Goal: Task Accomplishment & Management: Manage account settings

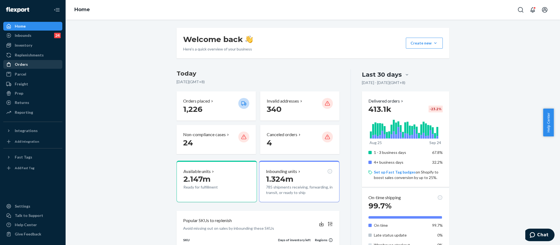
click at [30, 67] on div "Orders" at bounding box center [33, 65] width 58 height 8
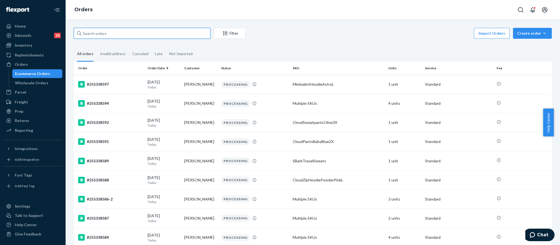
click at [137, 31] on input "text" at bounding box center [142, 33] width 137 height 11
paste input "254192609"
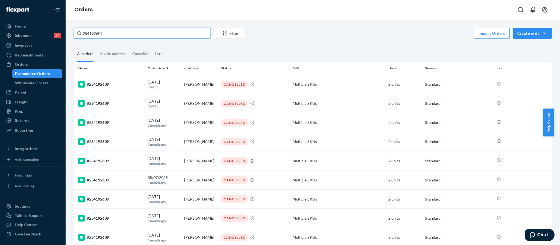
type input "254192609"
drag, startPoint x: 118, startPoint y: 32, endPoint x: 28, endPoint y: 32, distance: 90.1
click at [34, 36] on div "Home Inbounds 24 Shipping Plans Problems 24 Inventory Products Replenishments O…" at bounding box center [280, 122] width 560 height 245
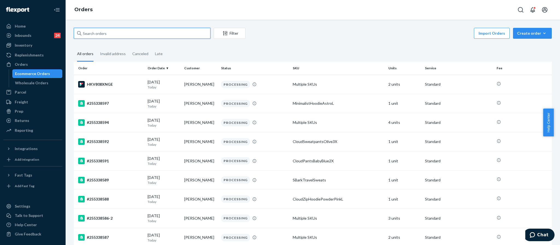
click at [128, 34] on input "text" at bounding box center [142, 33] width 137 height 11
paste input "255172597"
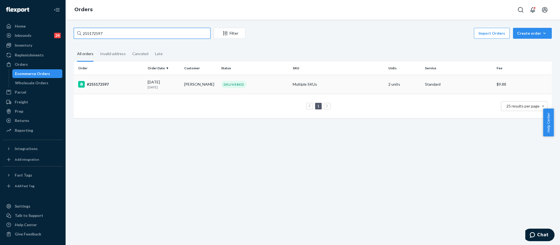
type input "255172597"
click at [98, 87] on div "#255172597" at bounding box center [110, 84] width 65 height 7
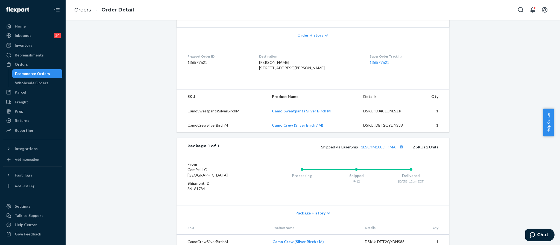
scroll to position [123, 0]
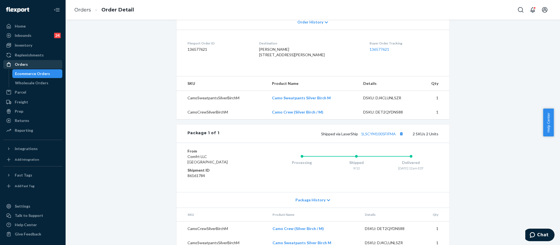
click at [25, 67] on div "Orders" at bounding box center [21, 64] width 13 height 5
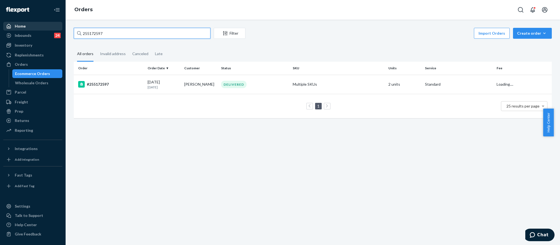
drag, startPoint x: 112, startPoint y: 34, endPoint x: 61, endPoint y: 27, distance: 50.7
click at [61, 27] on div "Home Inbounds 24 Shipping Plans Problems 24 Inventory Products Replenishments O…" at bounding box center [280, 122] width 560 height 245
paste input "52436"
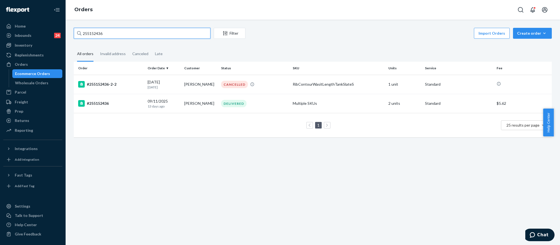
type input "255152436"
drag, startPoint x: 107, startPoint y: 33, endPoint x: 30, endPoint y: 16, distance: 79.3
click at [30, 16] on div "Home Inbounds 24 Shipping Plans Problems 24 Inventory Products Replenishments O…" at bounding box center [280, 122] width 560 height 245
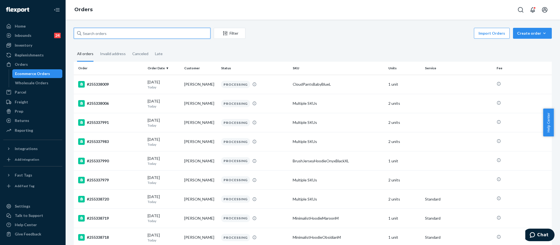
click at [88, 35] on input "text" at bounding box center [142, 33] width 137 height 11
paste input "255166021"
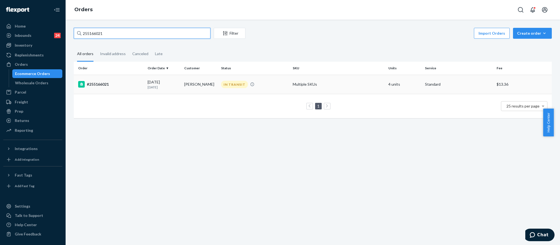
type input "255166021"
click at [104, 84] on div "#255166021" at bounding box center [110, 84] width 65 height 7
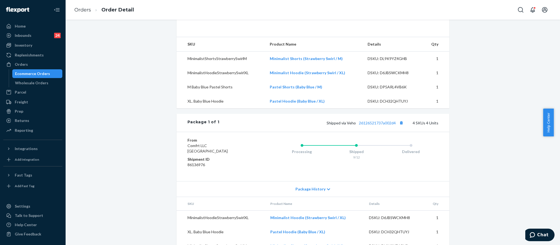
scroll to position [203, 0]
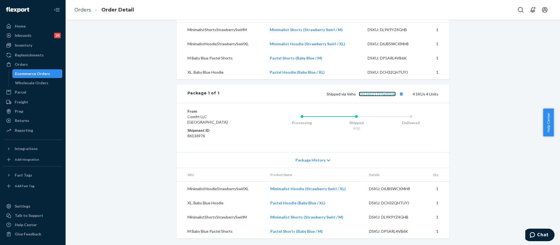
click at [374, 92] on link "26126521737a002d4" at bounding box center [377, 94] width 37 height 5
click at [30, 63] on div "Orders" at bounding box center [33, 65] width 58 height 8
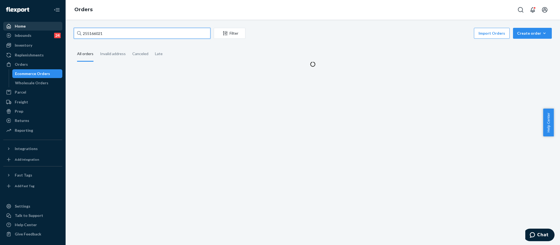
drag, startPoint x: 117, startPoint y: 34, endPoint x: 57, endPoint y: 30, distance: 60.8
click at [57, 30] on div "Home Inbounds 24 Shipping Plans Problems 24 Inventory Products Replenishments O…" at bounding box center [280, 122] width 560 height 245
paste input "255265350"
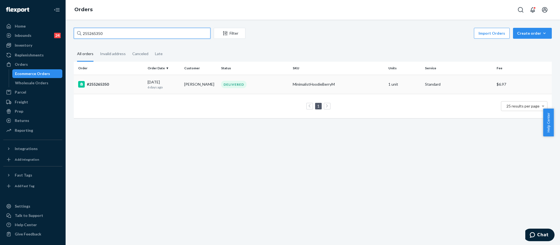
type input "255265350"
click at [104, 85] on div "#255265350" at bounding box center [110, 84] width 65 height 7
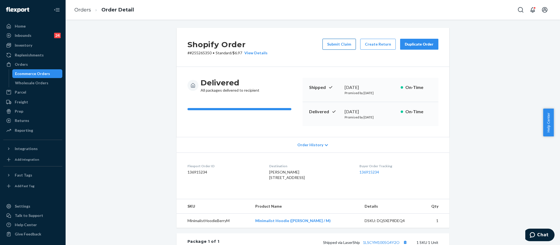
click at [329, 45] on button "Submit Claim" at bounding box center [338, 44] width 33 height 11
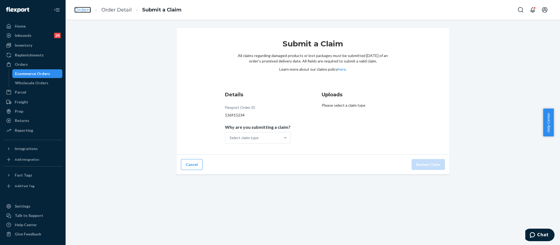
click at [78, 12] on link "Orders" at bounding box center [82, 10] width 17 height 6
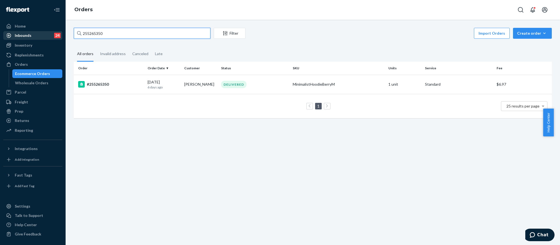
drag, startPoint x: 80, startPoint y: 31, endPoint x: 52, endPoint y: 33, distance: 27.9
click at [52, 33] on div "Home Inbounds 24 Shipping Plans Problems 24 Inventory Products Replenishments O…" at bounding box center [280, 122] width 560 height 245
click at [108, 86] on div "#255265350" at bounding box center [110, 84] width 65 height 7
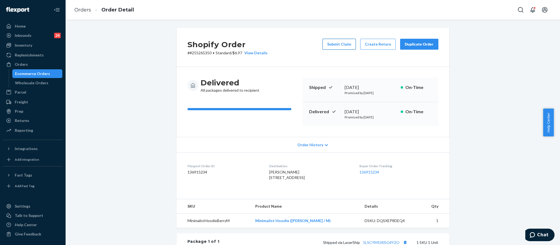
click at [343, 45] on button "Submit Claim" at bounding box center [338, 44] width 33 height 11
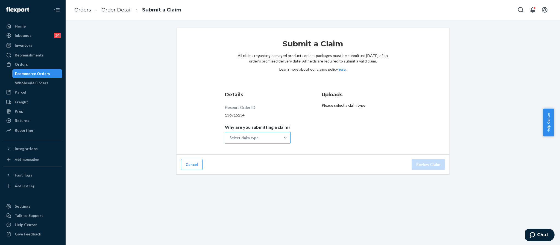
click at [262, 143] on div "Select claim type" at bounding box center [252, 137] width 55 height 11
click at [230, 141] on input "Why are you submitting a claim? Select claim type" at bounding box center [229, 137] width 1 height 5
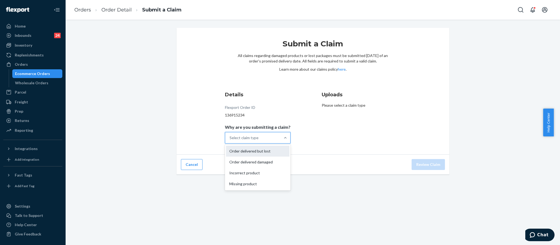
click at [267, 151] on div "Order delivered but lost" at bounding box center [257, 151] width 63 height 11
click at [230, 141] on input "Why are you submitting a claim? option Order delivered but lost focused, 1 of 4…" at bounding box center [229, 137] width 1 height 5
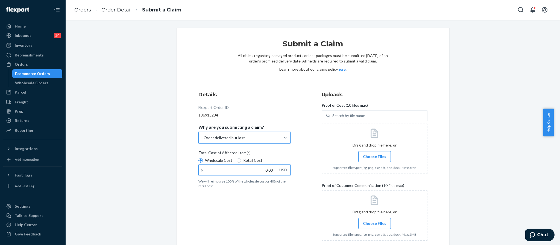
click at [264, 172] on input "0.00" at bounding box center [237, 170] width 77 height 10
type input "11.90"
click at [247, 203] on div "Details Flexport Order ID 136915234 Why are you submitting a claim? Order deliv…" at bounding box center [251, 168] width 106 height 161
click at [370, 161] on label "Choose Files" at bounding box center [374, 156] width 33 height 11
click at [374, 160] on input "Choose Files" at bounding box center [374, 157] width 0 height 6
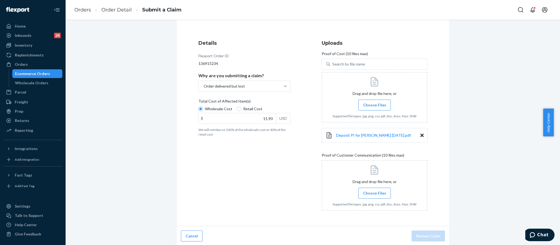
scroll to position [53, 0]
click at [373, 190] on span "Choose Files" at bounding box center [374, 192] width 23 height 5
click at [374, 190] on input "Choose Files" at bounding box center [374, 192] width 0 height 6
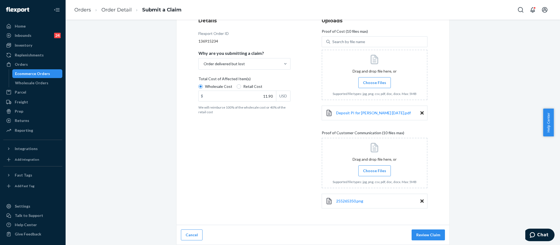
click at [360, 167] on label "Choose Files" at bounding box center [374, 171] width 33 height 11
click at [374, 168] on input "Choose Files" at bounding box center [374, 171] width 0 height 6
click at [364, 170] on span "Choose Files" at bounding box center [374, 170] width 23 height 5
click at [378, 173] on span "Choose Files" at bounding box center [374, 170] width 23 height 5
click at [374, 173] on input "Choose Files" at bounding box center [374, 170] width 0 height 6
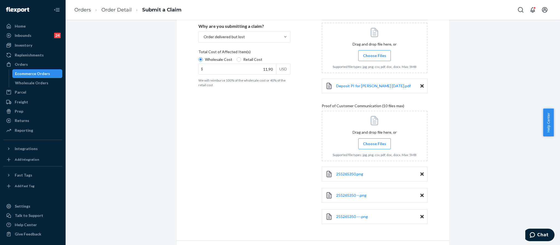
scroll to position [117, 0]
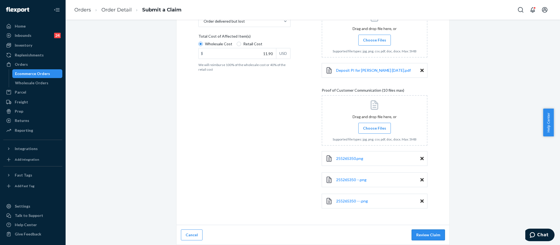
click at [430, 235] on button "Review Claim" at bounding box center [427, 235] width 33 height 11
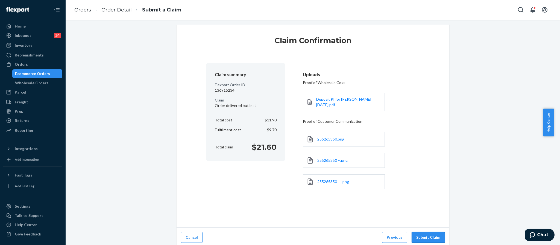
click at [431, 233] on button "Submit Claim" at bounding box center [427, 237] width 33 height 11
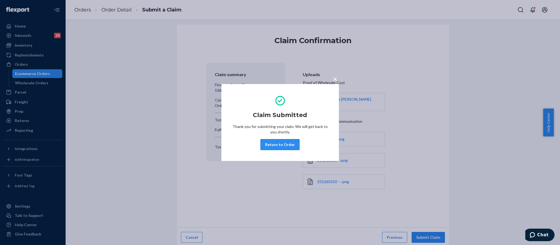
click at [270, 148] on button "Return to Order" at bounding box center [279, 144] width 39 height 11
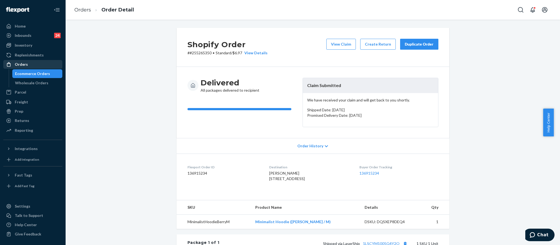
click at [25, 66] on div "Orders" at bounding box center [21, 64] width 13 height 5
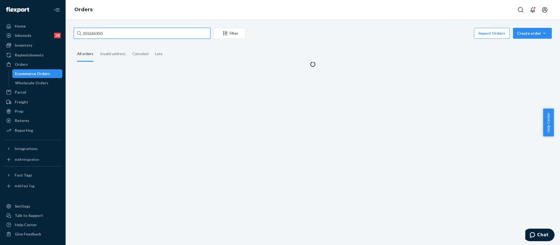
drag, startPoint x: 125, startPoint y: 36, endPoint x: 72, endPoint y: 27, distance: 53.1
click at [72, 27] on div "255265350 Filter Import Orders Create order Ecommerce order Removal order All o…" at bounding box center [313, 133] width 494 height 226
paste input "255225315"
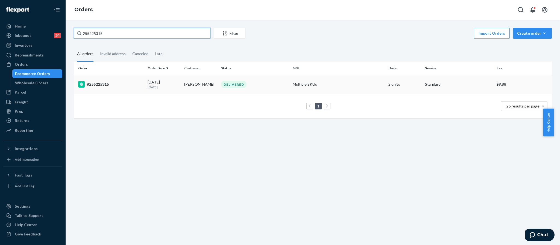
type input "255225315"
click at [96, 87] on div "#255225315" at bounding box center [110, 84] width 65 height 7
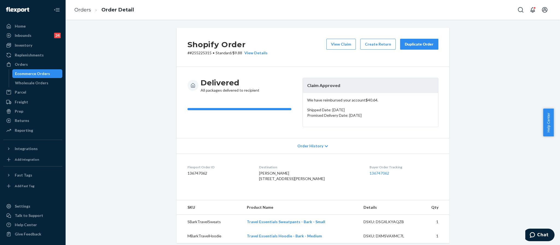
click at [419, 40] on button "Duplicate Order" at bounding box center [419, 44] width 38 height 11
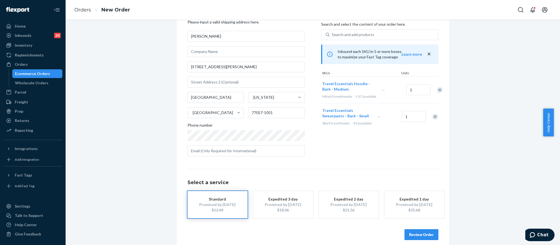
scroll to position [31, 0]
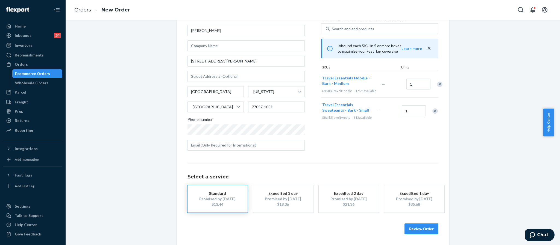
click at [290, 165] on div "Select a service Standard Promised by [DATE] $13.44 Expedited 3 day Promised by…" at bounding box center [312, 187] width 251 height 49
click at [421, 226] on button "Review Order" at bounding box center [421, 229] width 34 height 11
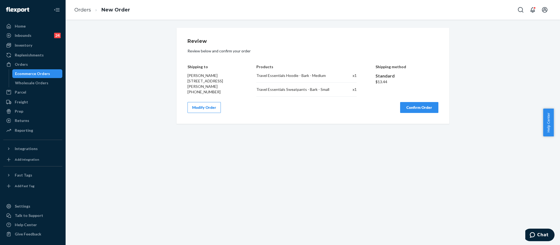
scroll to position [0, 0]
click at [419, 104] on button "Confirm Order" at bounding box center [419, 107] width 38 height 11
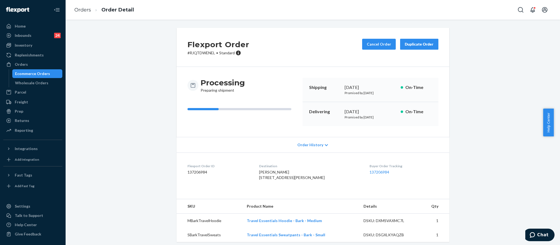
click at [205, 52] on p "# RJQTDWENEL • Standard" at bounding box center [218, 52] width 62 height 5
copy p "RJQTDWENEL"
drag, startPoint x: 263, startPoint y: 179, endPoint x: 309, endPoint y: 184, distance: 45.8
click at [309, 181] on div "[PERSON_NAME] [STREET_ADDRESS][PERSON_NAME]" at bounding box center [310, 175] width 102 height 11
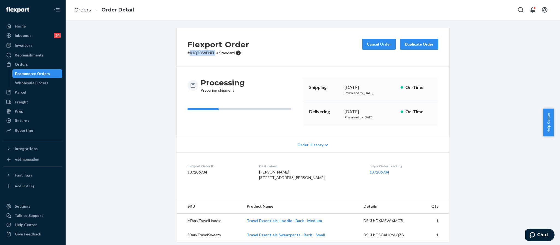
copy span "[STREET_ADDRESS][PERSON_NAME]"
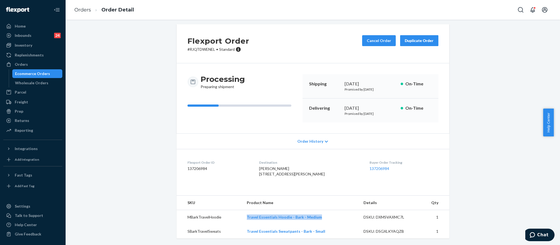
drag, startPoint x: 319, startPoint y: 218, endPoint x: 246, endPoint y: 217, distance: 73.2
click at [246, 217] on td "Travel Essentials Hoodie - Bark - Medium" at bounding box center [300, 217] width 117 height 14
copy link "Travel Essentials Hoodie - Bark - Medium"
drag, startPoint x: 321, startPoint y: 231, endPoint x: 247, endPoint y: 229, distance: 74.6
click at [247, 229] on td "Travel Essentials Sweatpants - Bark - Small" at bounding box center [300, 232] width 117 height 14
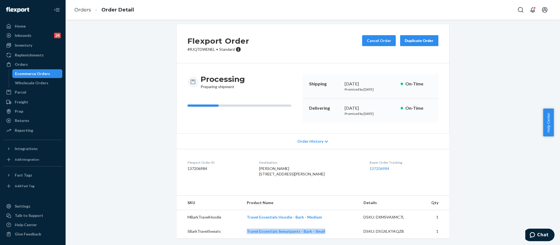
copy link "Travel Essentials Sweatpants - Bark - Small"
click at [40, 65] on div "Orders" at bounding box center [33, 65] width 58 height 8
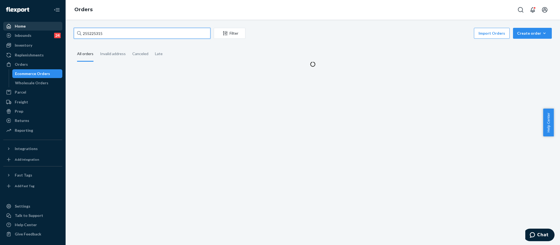
click at [11, 25] on div "Home Inbounds 24 Shipping Plans Problems 24 Inventory Products Replenishments O…" at bounding box center [280, 122] width 560 height 245
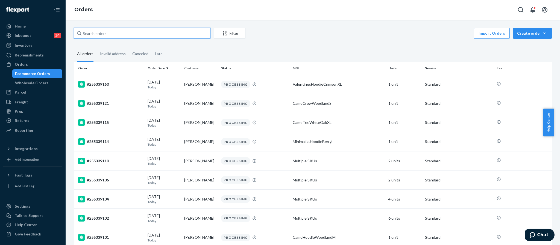
click at [113, 31] on input "text" at bounding box center [142, 33] width 137 height 11
paste input "255185794"
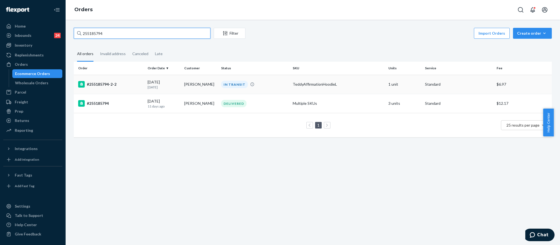
type input "255185794"
click at [105, 84] on div "#255185794-2-2" at bounding box center [110, 84] width 65 height 7
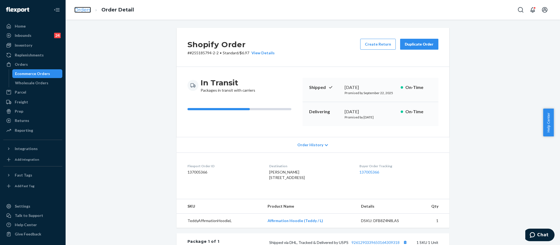
click at [85, 12] on link "Orders" at bounding box center [82, 10] width 17 height 6
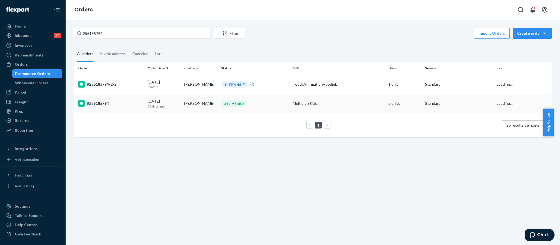
click at [105, 102] on div "#255185794" at bounding box center [110, 103] width 65 height 7
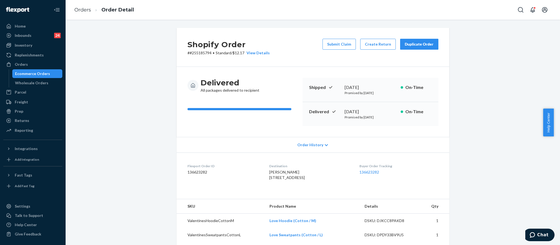
click at [413, 43] on div "Duplicate Order" at bounding box center [419, 44] width 29 height 5
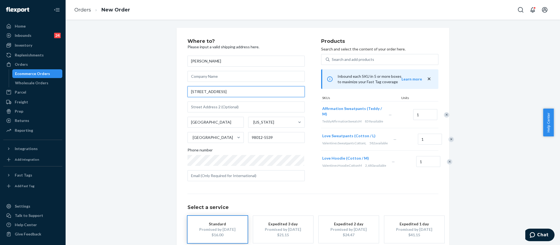
drag, startPoint x: 248, startPoint y: 92, endPoint x: 183, endPoint y: 92, distance: 65.3
click at [183, 92] on div "Where to? Please input a valid shipping address here. [PERSON_NAME] [STREET_ADD…" at bounding box center [312, 152] width 273 height 248
paste input "[STREET_ADDRESS]"
click at [233, 90] on input "[STREET_ADDRESS]" at bounding box center [245, 91] width 117 height 11
click at [232, 93] on input "[STREET_ADDRESS]" at bounding box center [245, 91] width 117 height 11
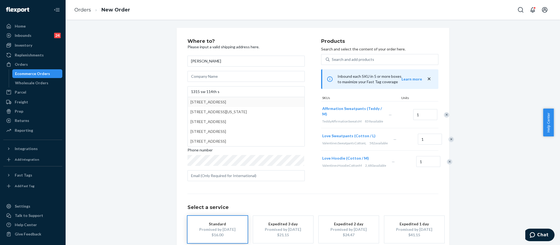
type input "[STREET_ADDRESS]"
type input "[GEOGRAPHIC_DATA]"
type input "98146"
click at [285, 198] on div "Where to? Please input a valid shipping address here. [PERSON_NAME] [STREET_ADD…" at bounding box center [312, 152] width 251 height 226
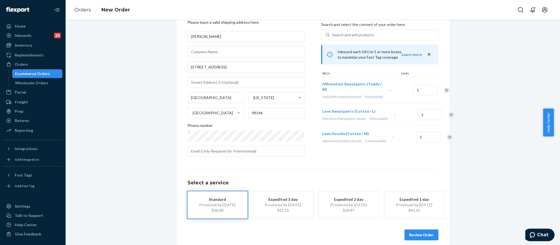
scroll to position [36, 0]
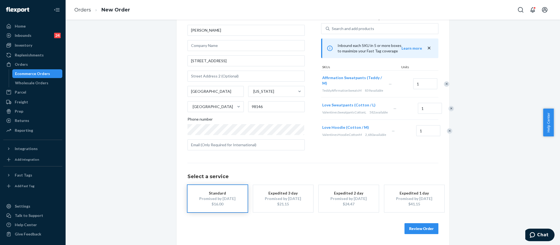
click at [413, 227] on button "Review Order" at bounding box center [421, 228] width 34 height 11
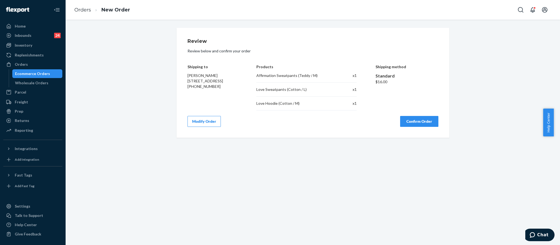
scroll to position [0, 0]
click at [411, 119] on button "Confirm Order" at bounding box center [419, 121] width 38 height 11
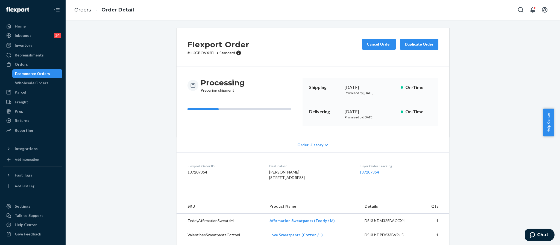
click at [207, 51] on p "# HKGBOVX2EL • Standard" at bounding box center [218, 52] width 62 height 5
copy p "HKGBOVX2EL"
drag, startPoint x: 261, startPoint y: 178, endPoint x: 306, endPoint y: 183, distance: 45.3
click at [306, 183] on dl "Flexport Order ID 137207354 Destination [PERSON_NAME] [STREET_ADDRESS] US Buyer…" at bounding box center [312, 173] width 273 height 41
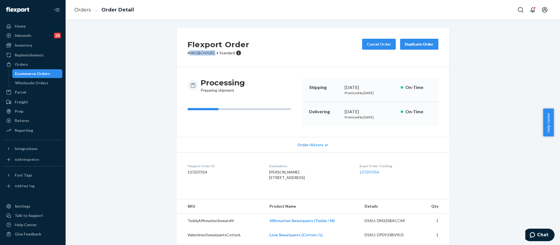
copy span "[STREET_ADDRESS]"
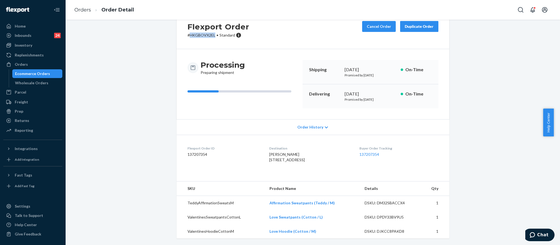
scroll to position [29, 0]
drag, startPoint x: 331, startPoint y: 203, endPoint x: 267, endPoint y: 200, distance: 64.0
click at [267, 200] on td "Affirmation Sweatpants (Teddy / M)" at bounding box center [312, 203] width 95 height 14
copy link "Affirmation Sweatpants (Teddy / M)"
drag, startPoint x: 322, startPoint y: 216, endPoint x: 266, endPoint y: 217, distance: 55.7
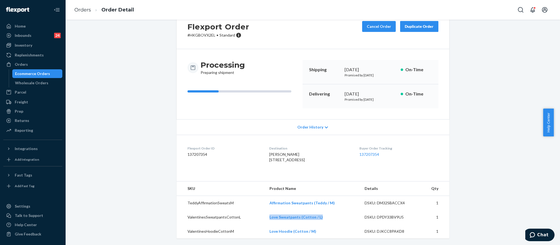
click at [266, 217] on td "Love Sweatpants (Cotton / L)" at bounding box center [312, 217] width 95 height 14
copy link "Love Sweatpants (Cotton / L)"
drag, startPoint x: 312, startPoint y: 235, endPoint x: 267, endPoint y: 236, distance: 45.1
click at [267, 236] on td "Love Hoodie (Cotton / M)" at bounding box center [312, 232] width 95 height 14
copy link "Love Hoodie (Cotton / M)"
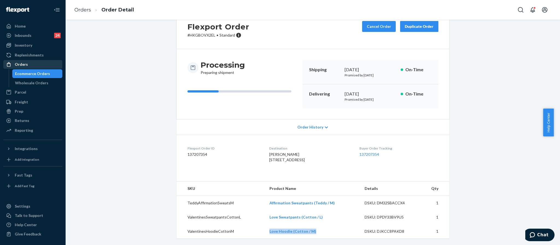
drag, startPoint x: 19, startPoint y: 65, endPoint x: 56, endPoint y: 65, distance: 37.1
click at [19, 65] on div "Orders" at bounding box center [21, 64] width 13 height 5
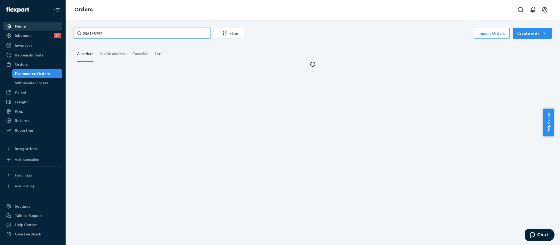
drag, startPoint x: 120, startPoint y: 33, endPoint x: 57, endPoint y: 30, distance: 63.7
click at [58, 30] on div "Home Inbounds 24 Shipping Plans Problems 24 Inventory Products Replenishments O…" at bounding box center [280, 122] width 560 height 245
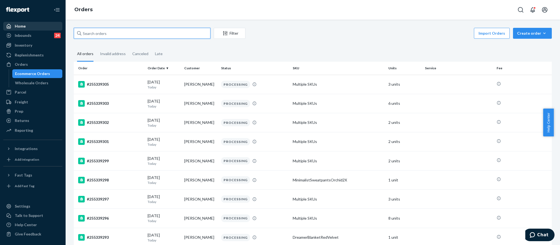
paste input "255327122"
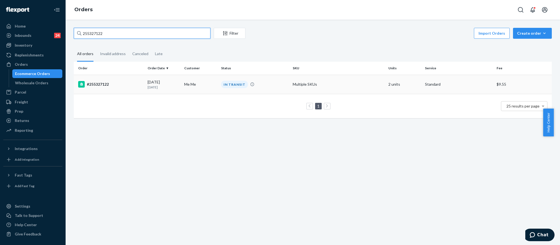
type input "255327122"
click at [98, 87] on div "#255327122" at bounding box center [110, 84] width 65 height 7
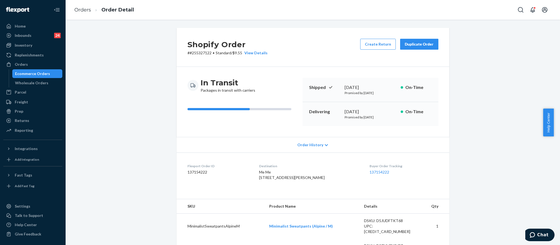
scroll to position [82, 0]
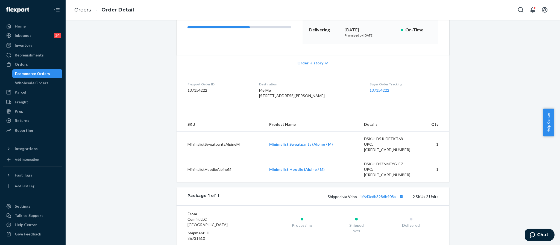
click at [376, 200] on div "Shipped via Veho 1f6d3cdb398db408a 2 SKUs 2 Units" at bounding box center [328, 196] width 219 height 7
click at [379, 198] on link "1f6d3cdb398db408a" at bounding box center [378, 196] width 36 height 5
drag, startPoint x: 395, startPoint y: 196, endPoint x: 357, endPoint y: 204, distance: 39.3
click at [368, 202] on div "Package 1 of 1 Shipped via Veho 1f6d3cdb398db408a 2 SKUs 2 Units" at bounding box center [312, 197] width 273 height 18
drag, startPoint x: 357, startPoint y: 199, endPoint x: 393, endPoint y: 199, distance: 36.1
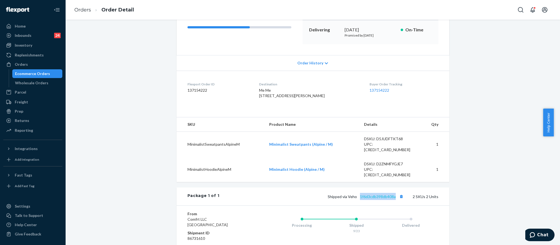
click at [393, 199] on span "Shipped via Veho 1f6d3cdb398db408a" at bounding box center [366, 196] width 77 height 5
copy link "1f6d3cdb398db408a"
